Goal: Obtain resource: Download file/media

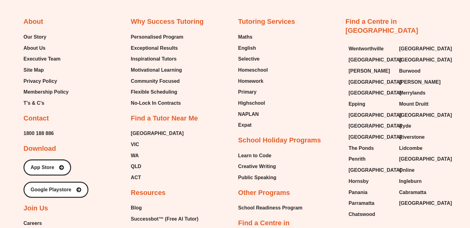
scroll to position [2635, 0]
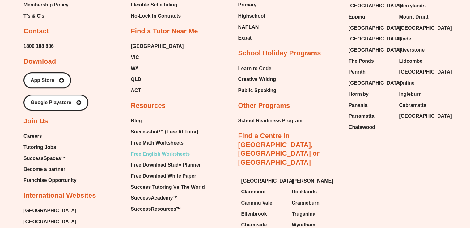
click at [158, 150] on span "Free English Worksheets" at bounding box center [160, 154] width 59 height 9
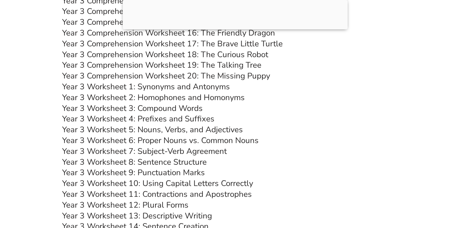
scroll to position [2267, 0]
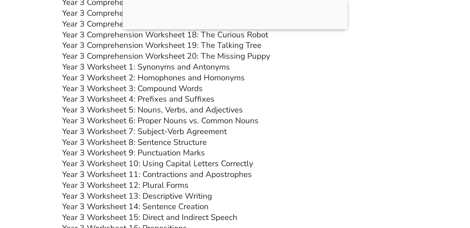
click at [174, 111] on link "Year 3 Worksheet 5: Nouns, Verbs, and Adjectives" at bounding box center [152, 110] width 181 height 11
